Goal: Task Accomplishment & Management: Use online tool/utility

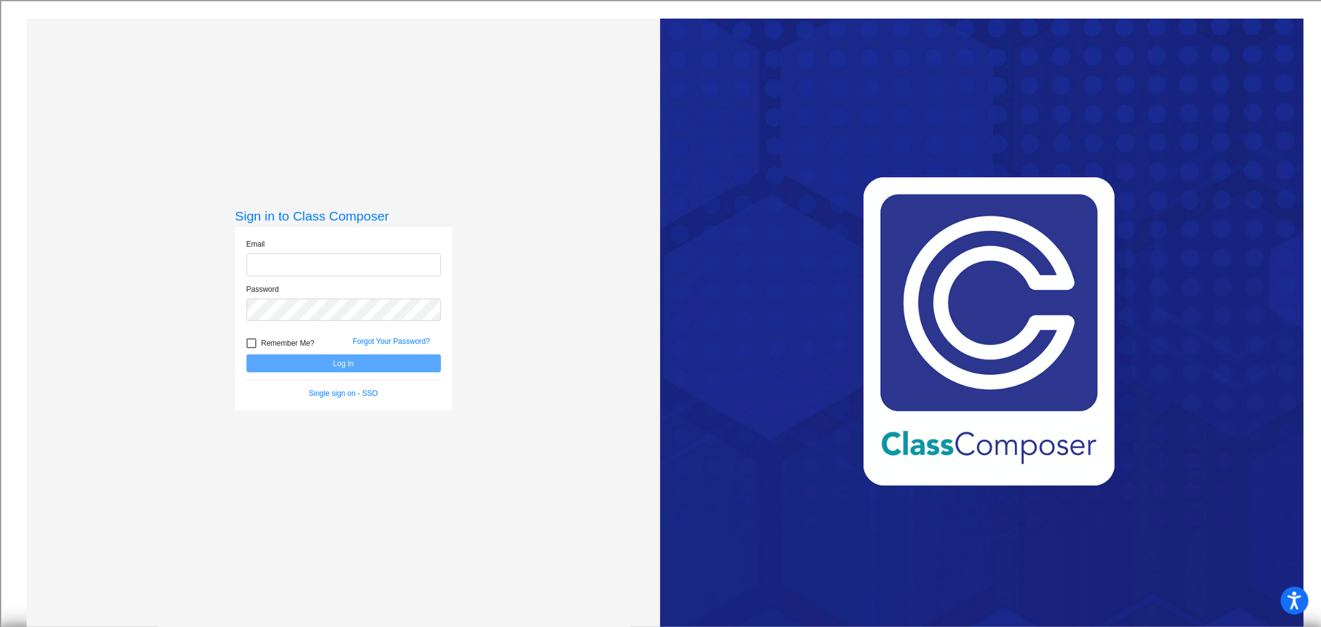
type input "[EMAIL_ADDRESS][DOMAIN_NAME]"
click at [363, 363] on button "Log In" at bounding box center [343, 363] width 194 height 18
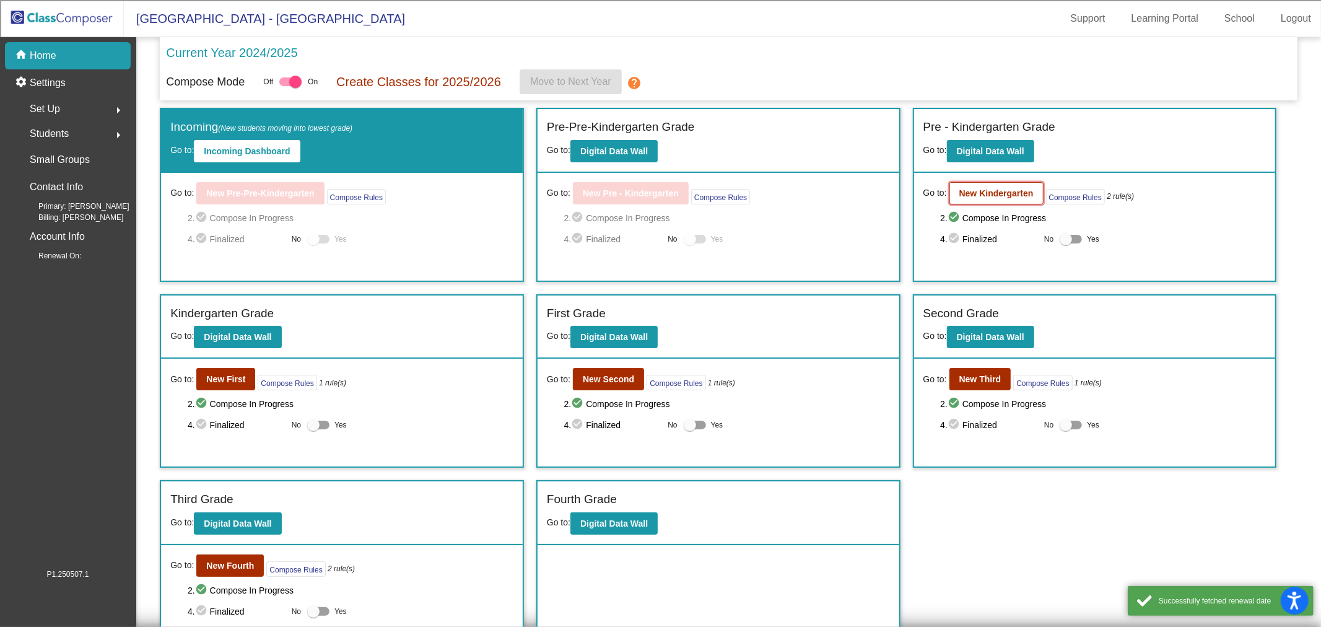
click at [1017, 199] on button "New Kindergarten" at bounding box center [996, 193] width 94 height 22
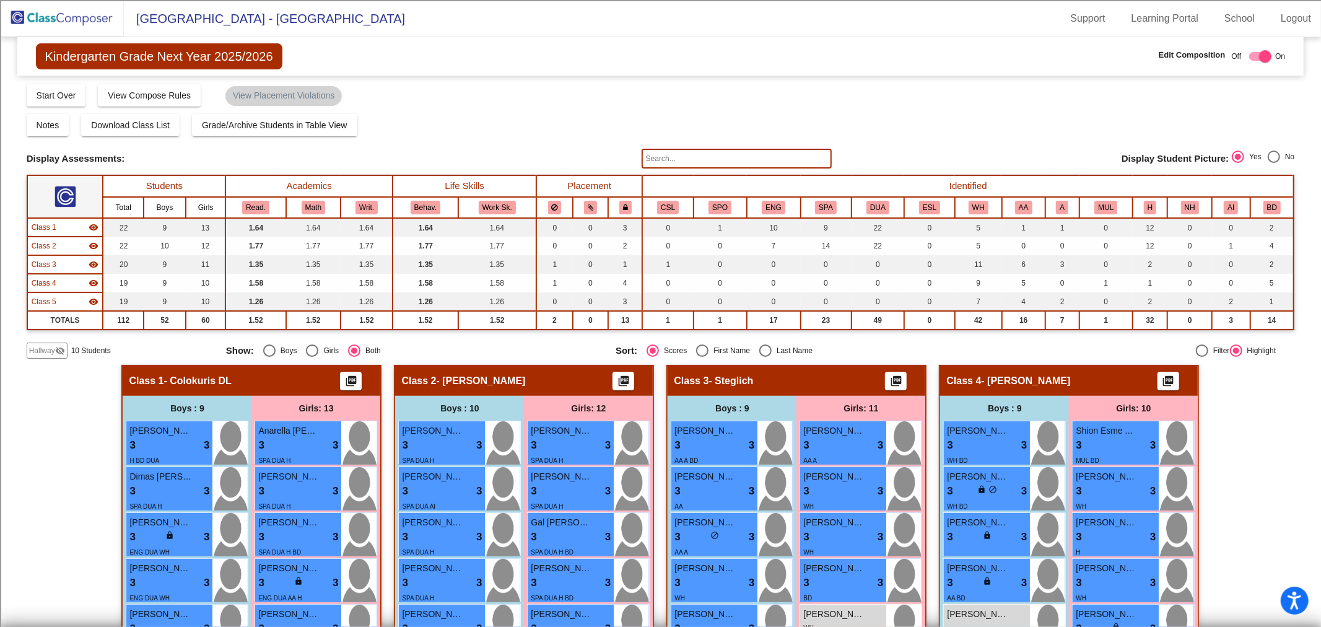
click at [45, 225] on span "Class 1" at bounding box center [44, 227] width 25 height 11
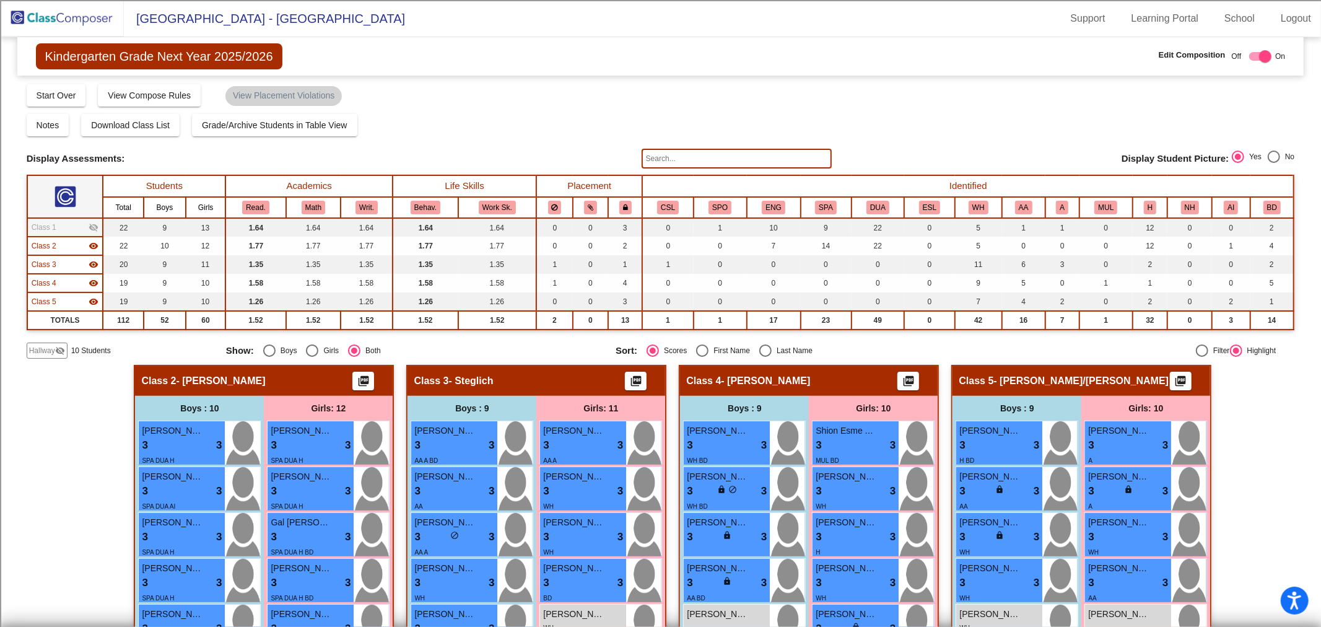
click at [48, 248] on span "Class 2" at bounding box center [44, 245] width 25 height 11
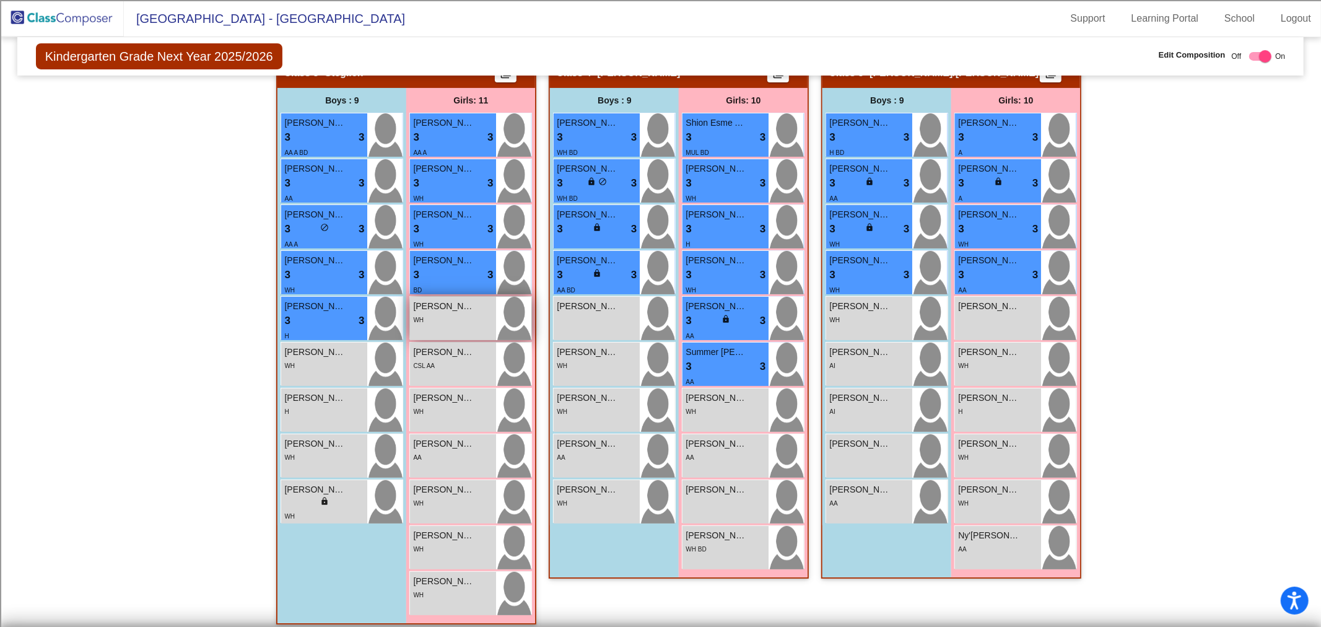
scroll to position [313, 0]
